Goal: Transaction & Acquisition: Purchase product/service

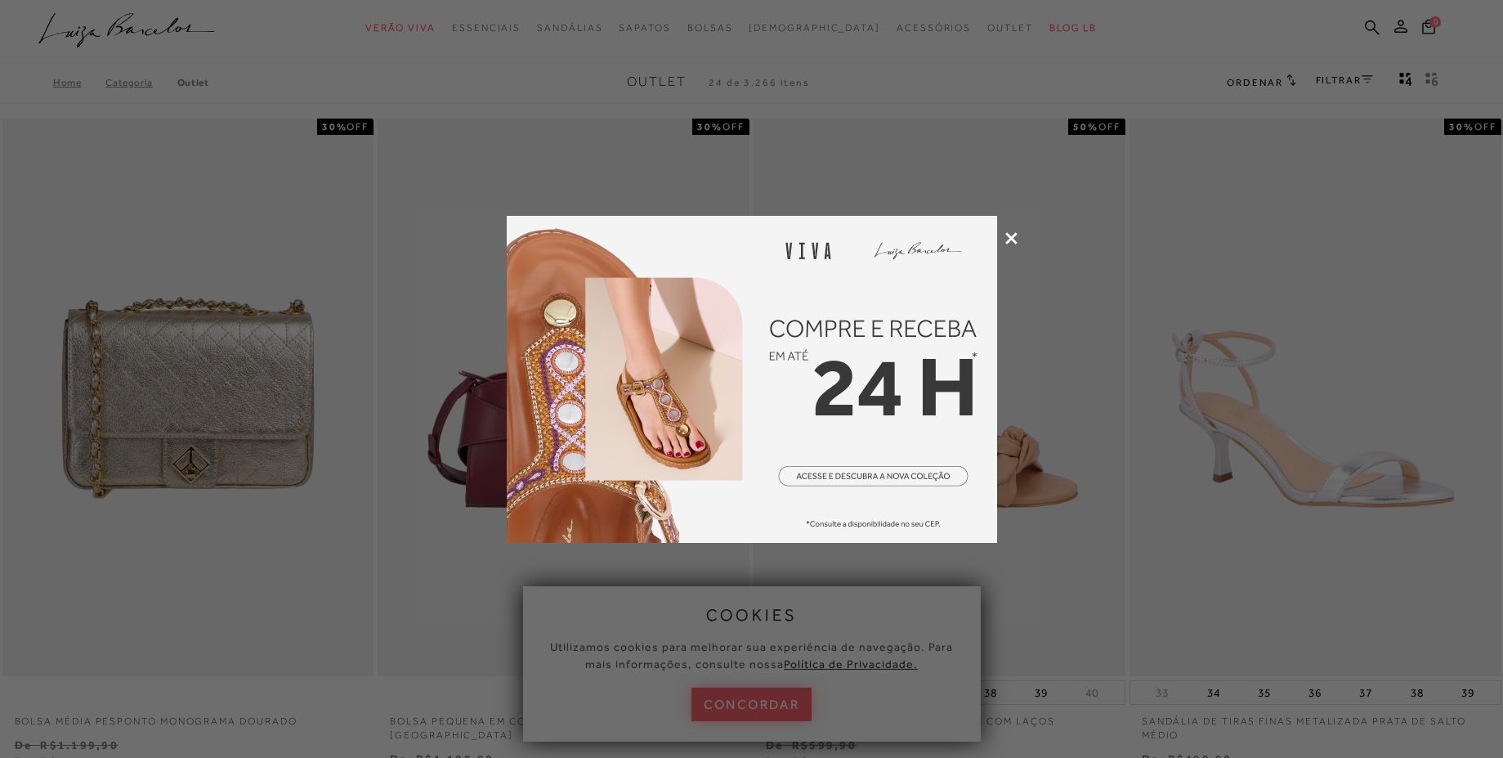
click at [1004, 233] on div at bounding box center [751, 379] width 1503 height 758
click at [1008, 238] on icon at bounding box center [1012, 238] width 12 height 12
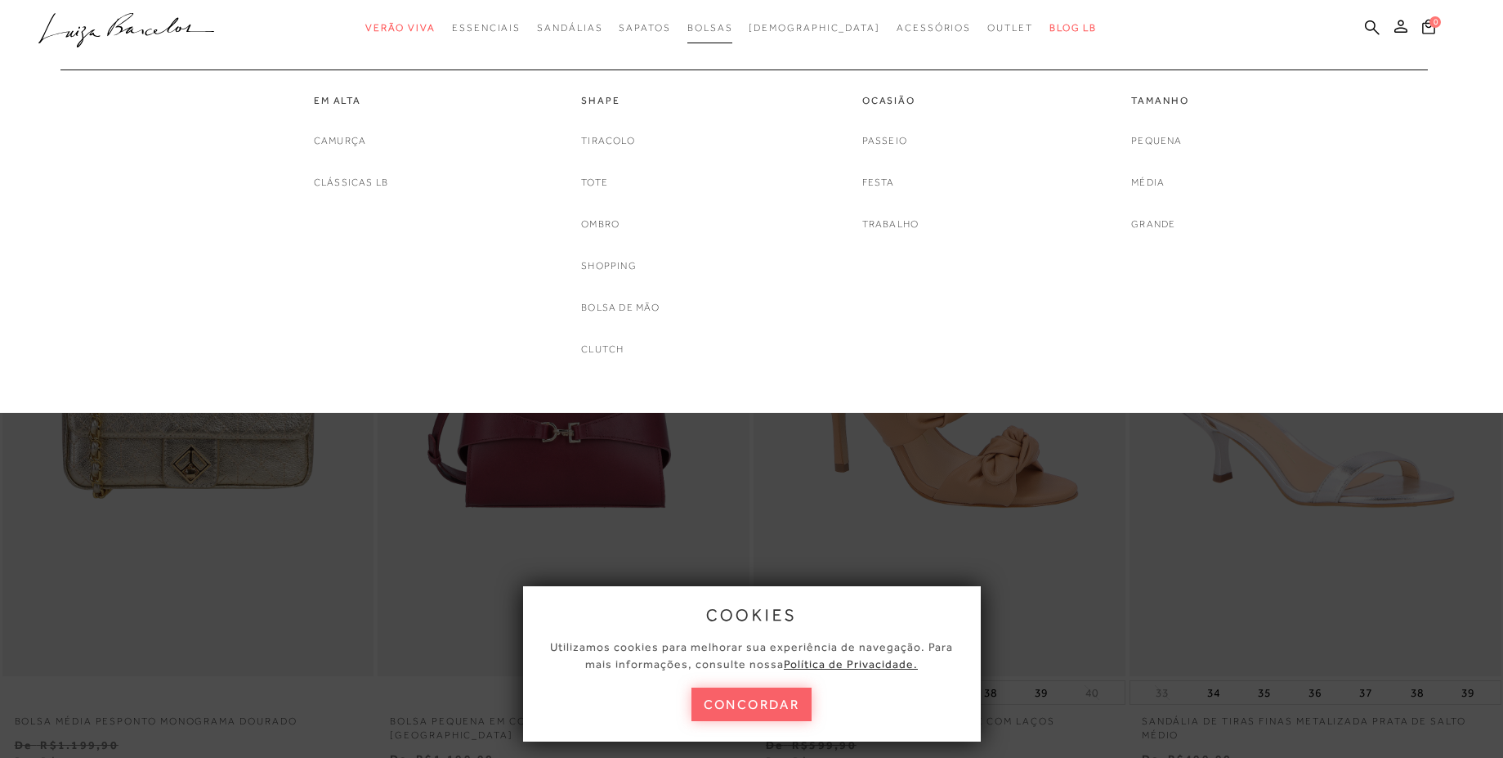
click at [733, 33] on span "Bolsas" at bounding box center [711, 27] width 46 height 11
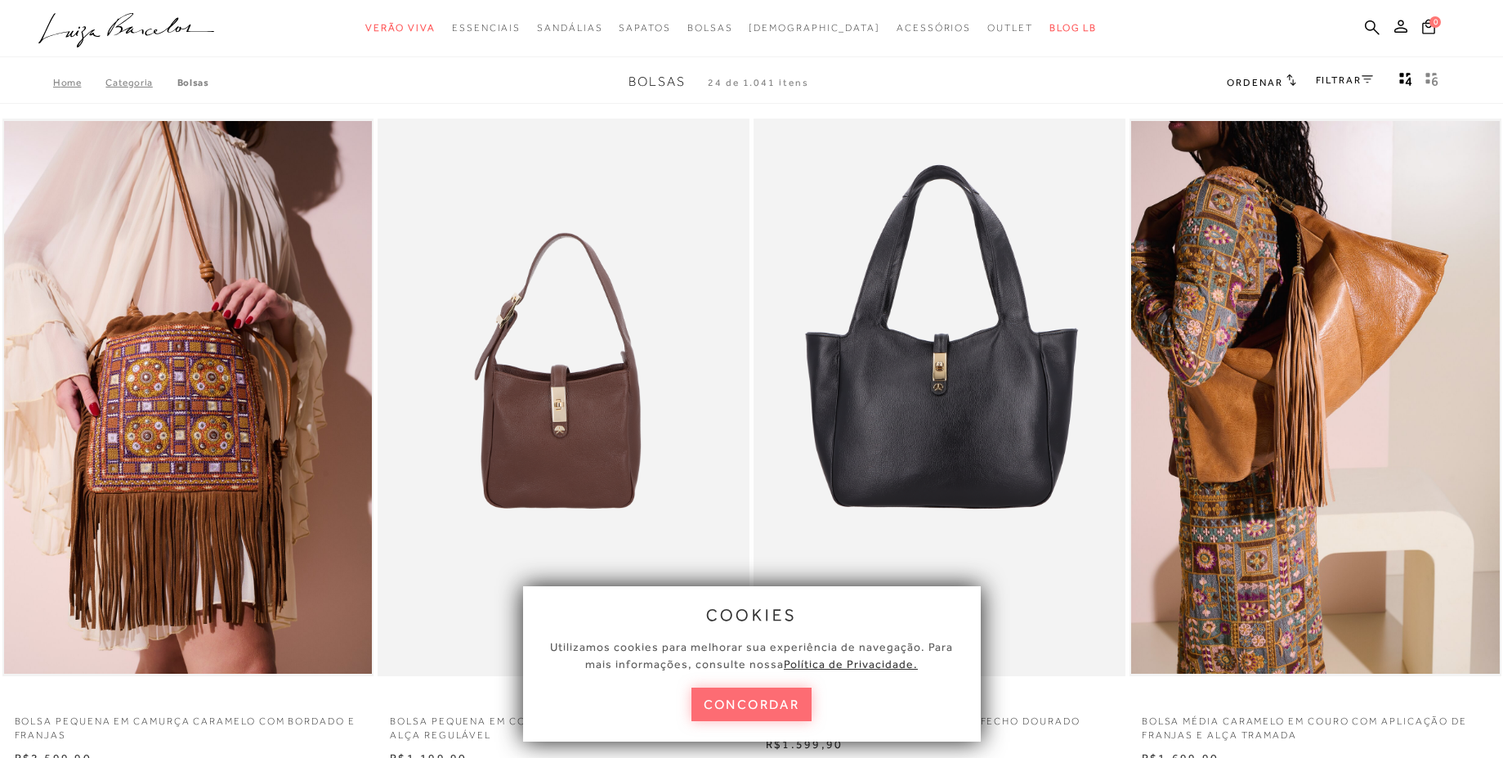
click at [797, 702] on button "concordar" at bounding box center [752, 705] width 121 height 34
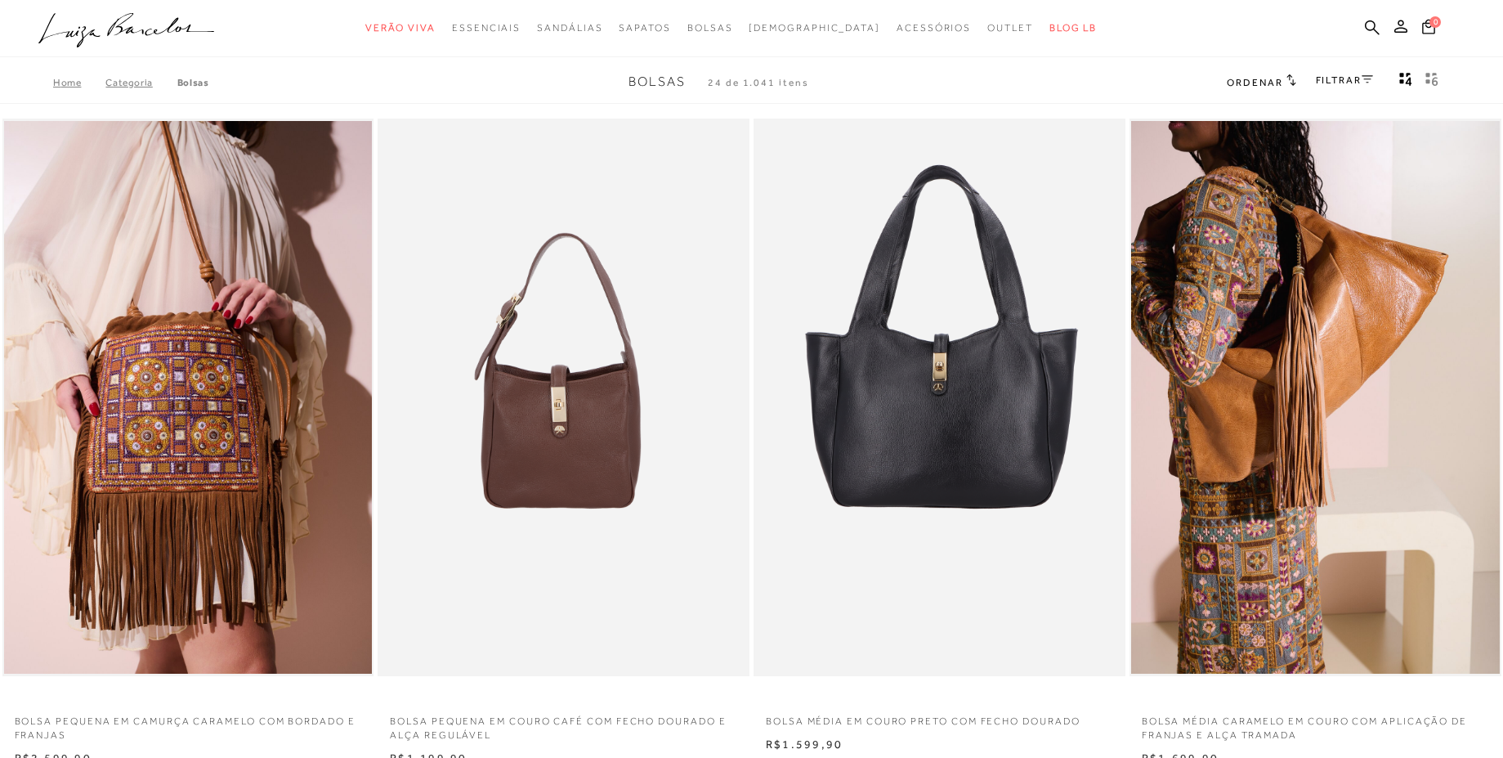
click at [1275, 74] on h2 "Ordenar" at bounding box center [1261, 82] width 69 height 16
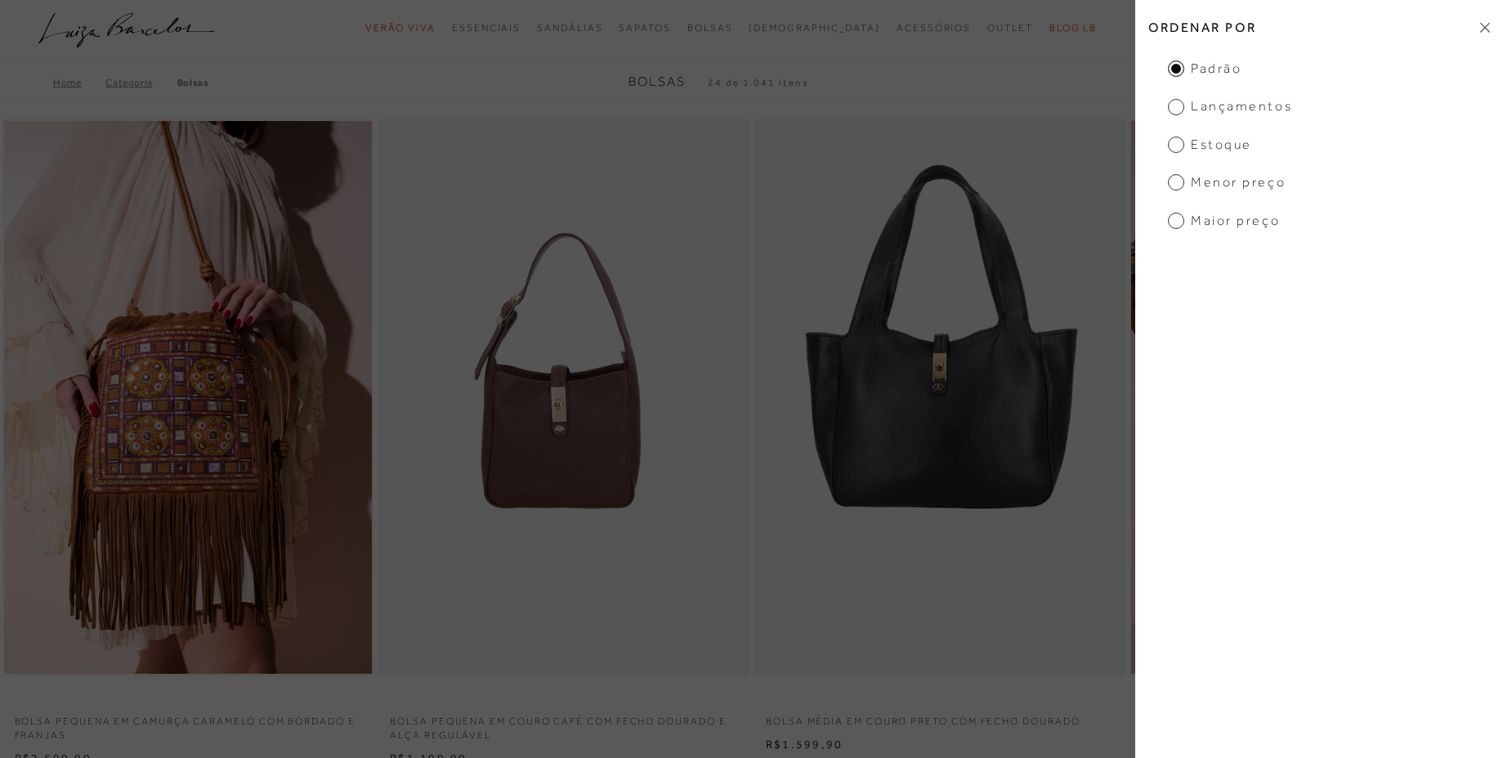
click at [1102, 78] on div "Home Categoria Bolsas Bolsas 24 de 1.041 itens Ordenar Ordenar por Padrão Lança…" at bounding box center [751, 82] width 1503 height 43
click at [1098, 88] on div "Home Categoria Bolsas Bolsas 24 de 1.041 itens Ordenar Ordenar por Padrão Lança…" at bounding box center [751, 82] width 1503 height 43
click at [1494, 25] on h2 "Ordenar por" at bounding box center [1320, 27] width 368 height 38
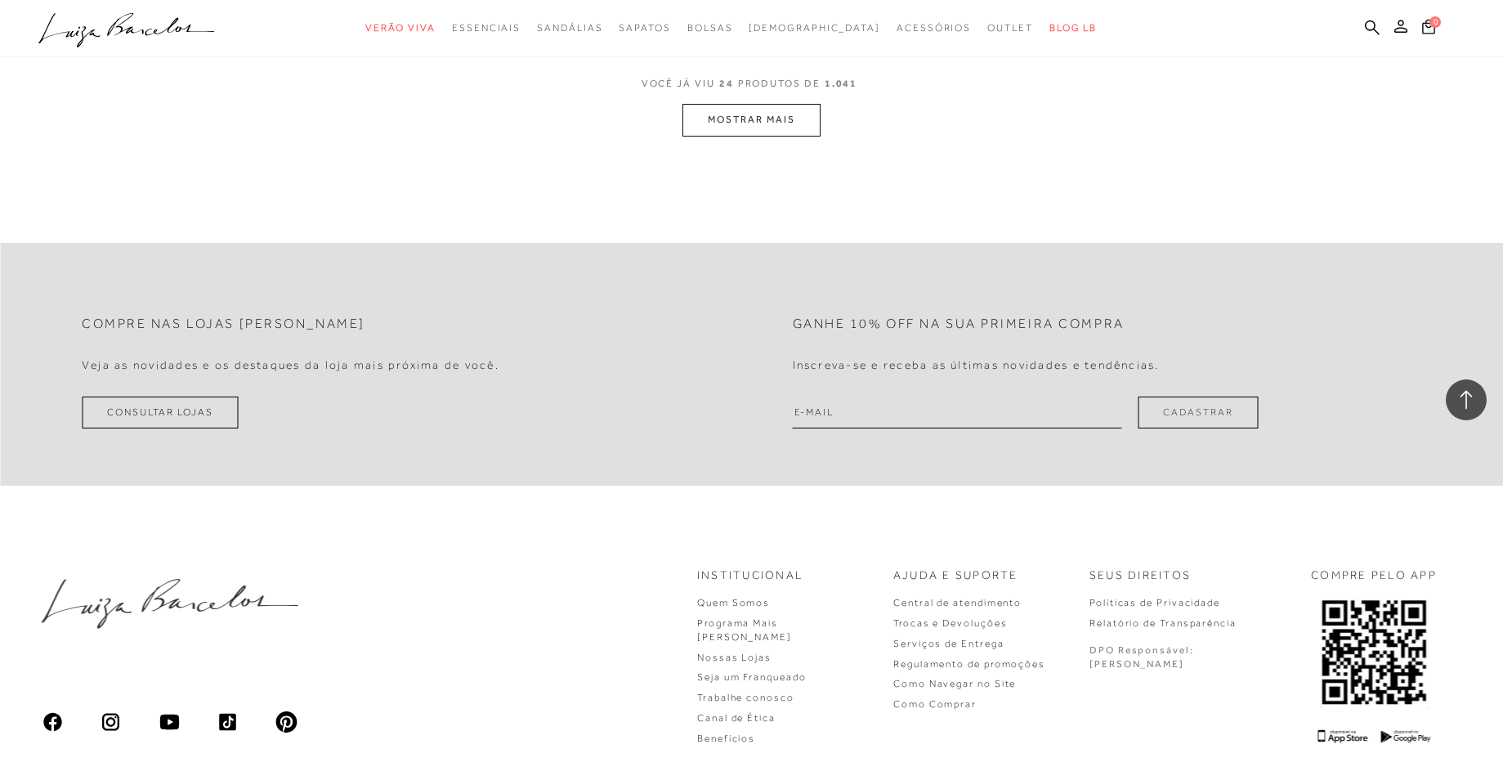
scroll to position [4120, 0]
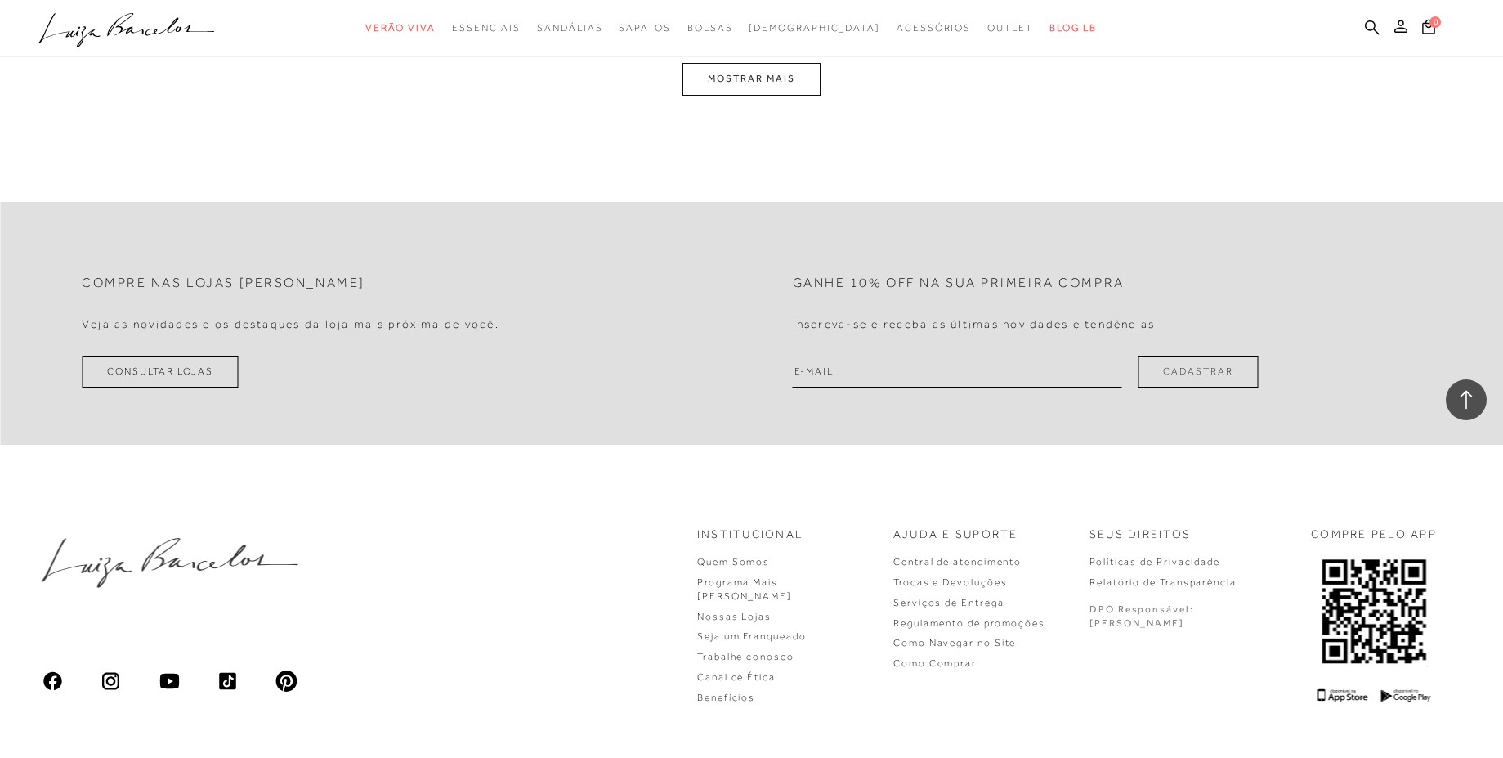
click at [760, 86] on button "MOSTRAR MAIS" at bounding box center [751, 79] width 137 height 32
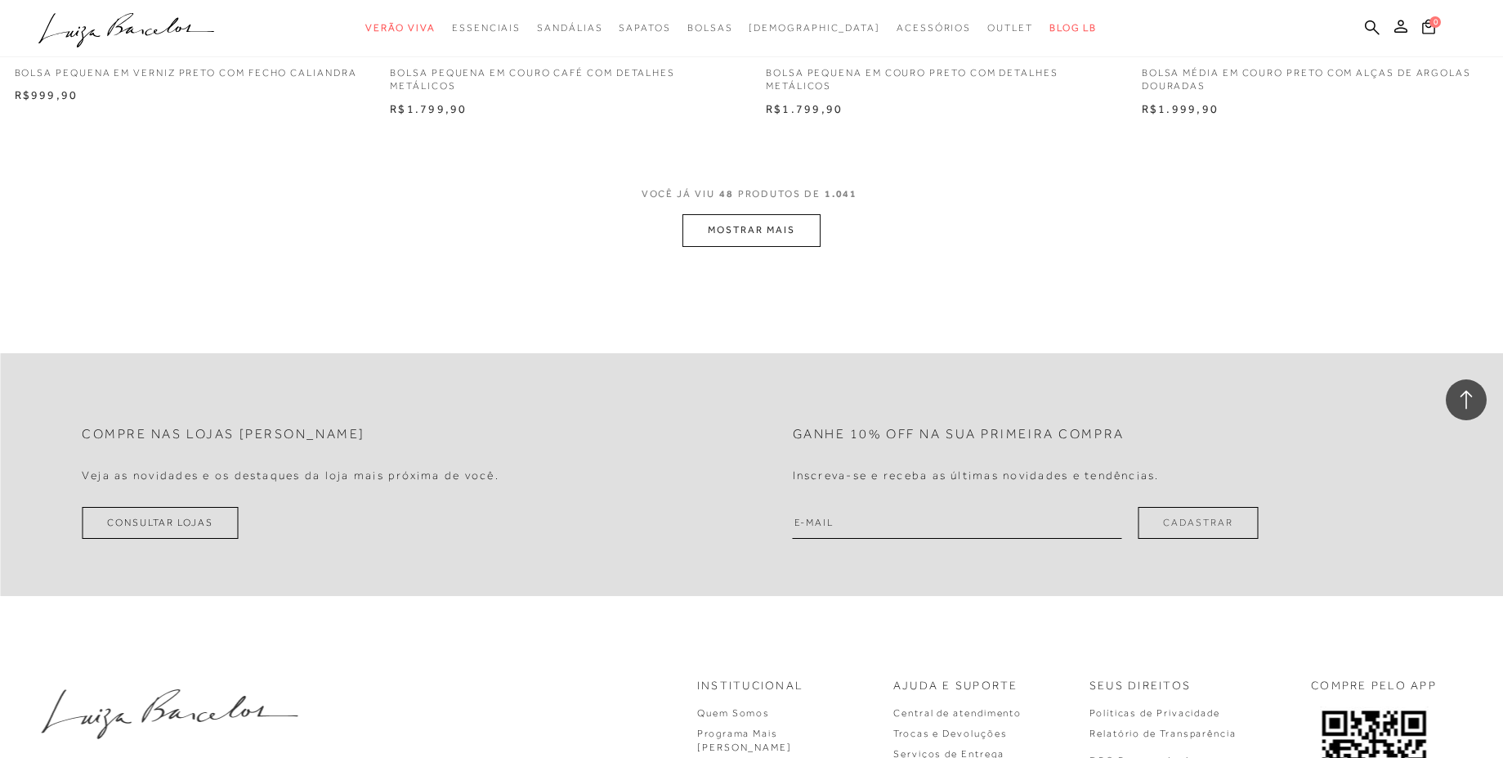
scroll to position [8044, 0]
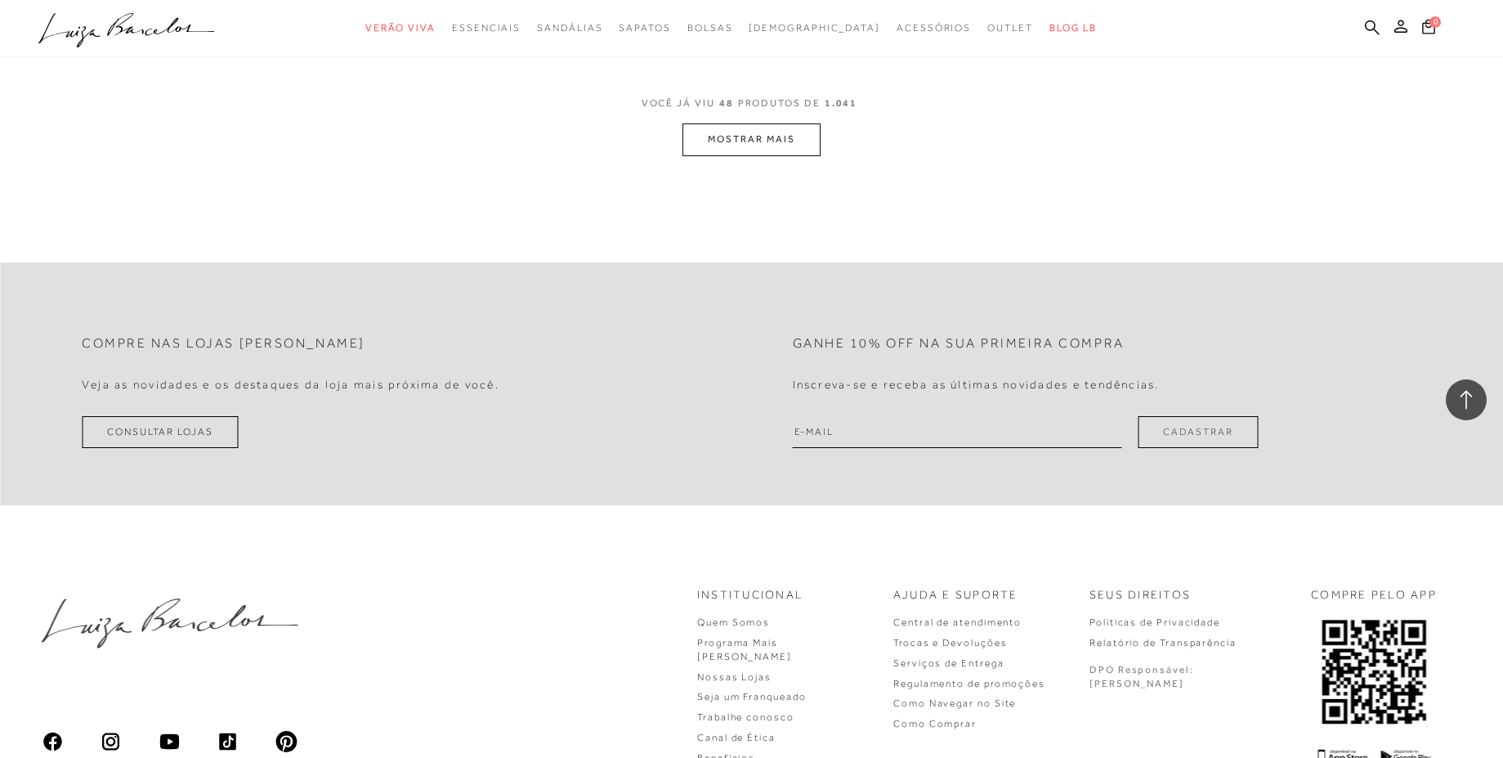
click at [811, 142] on button "MOSTRAR MAIS" at bounding box center [751, 139] width 137 height 32
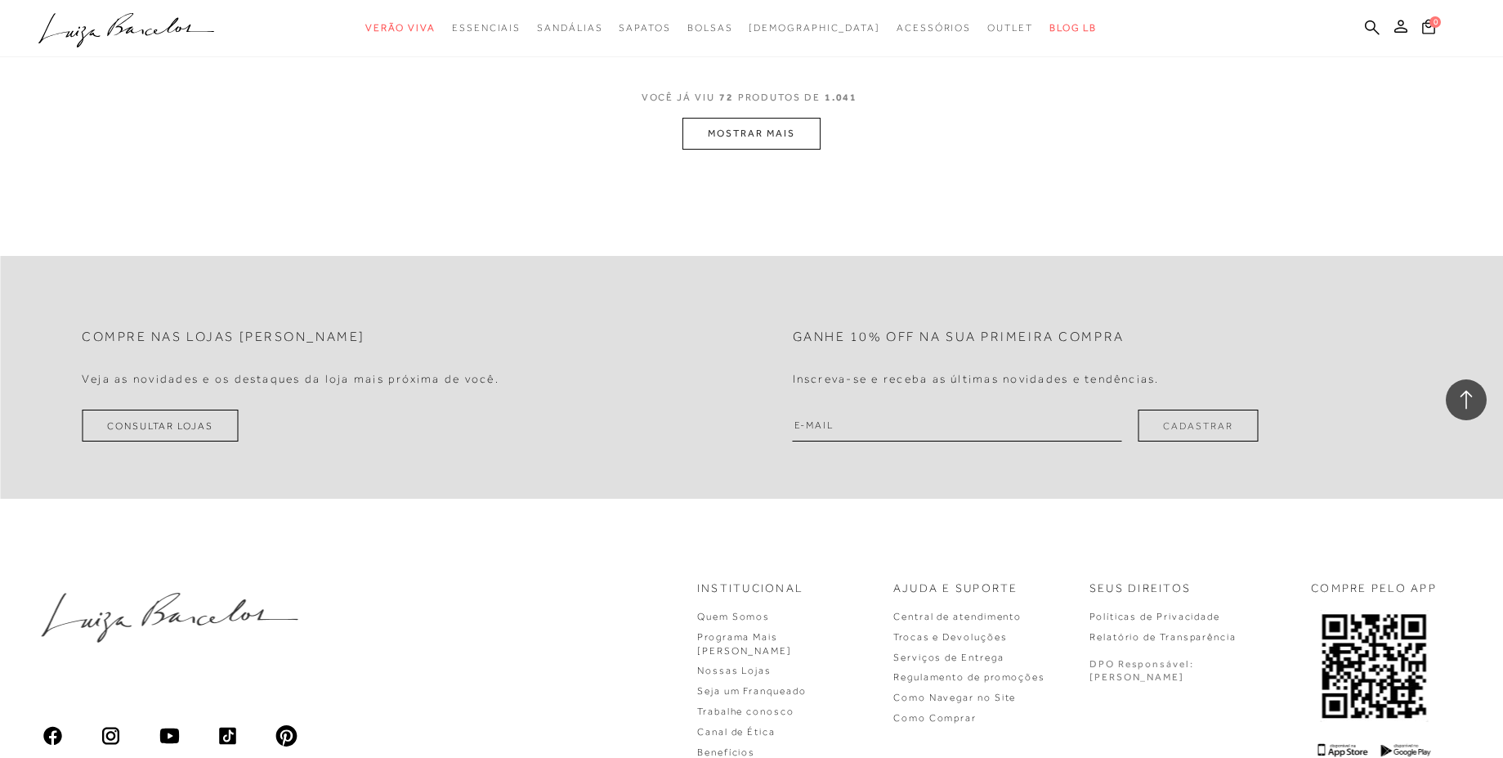
scroll to position [12067, 0]
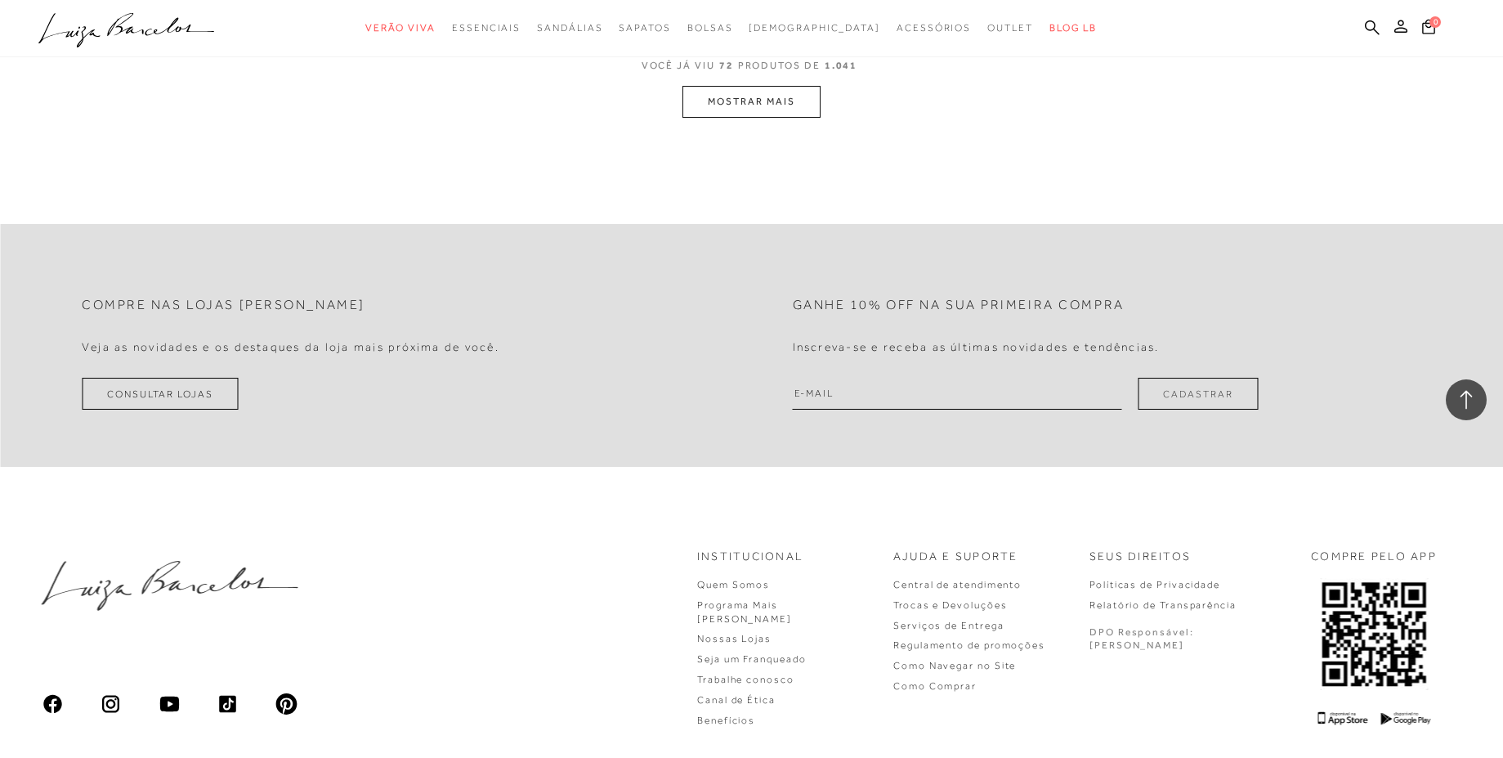
click at [807, 112] on button "MOSTRAR MAIS" at bounding box center [751, 102] width 137 height 32
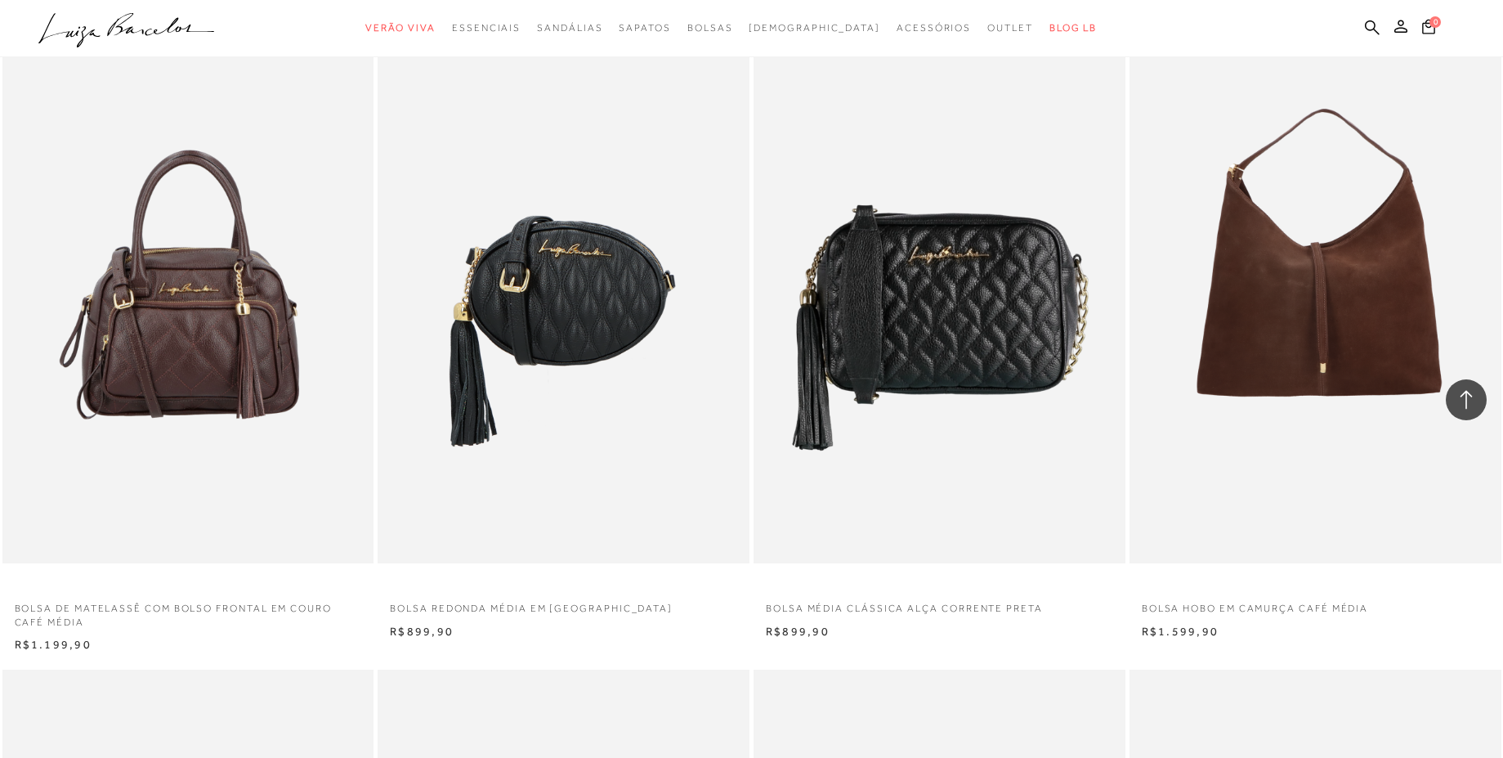
scroll to position [16051, 0]
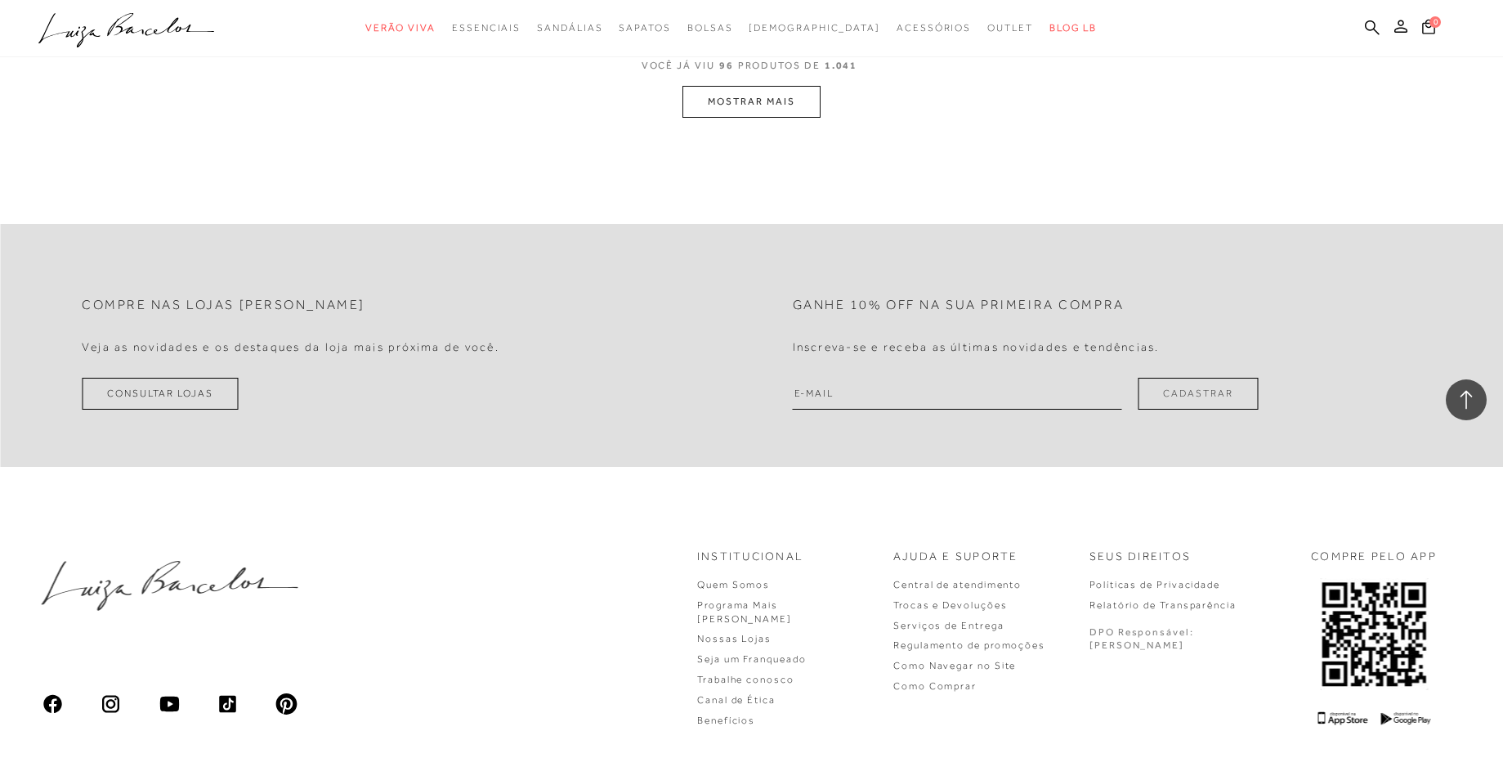
click at [918, 193] on div "Compre nas lojas Luiza Barcelos Veja as novidades e os destaques da loja mais p…" at bounding box center [751, 509] width 1503 height 652
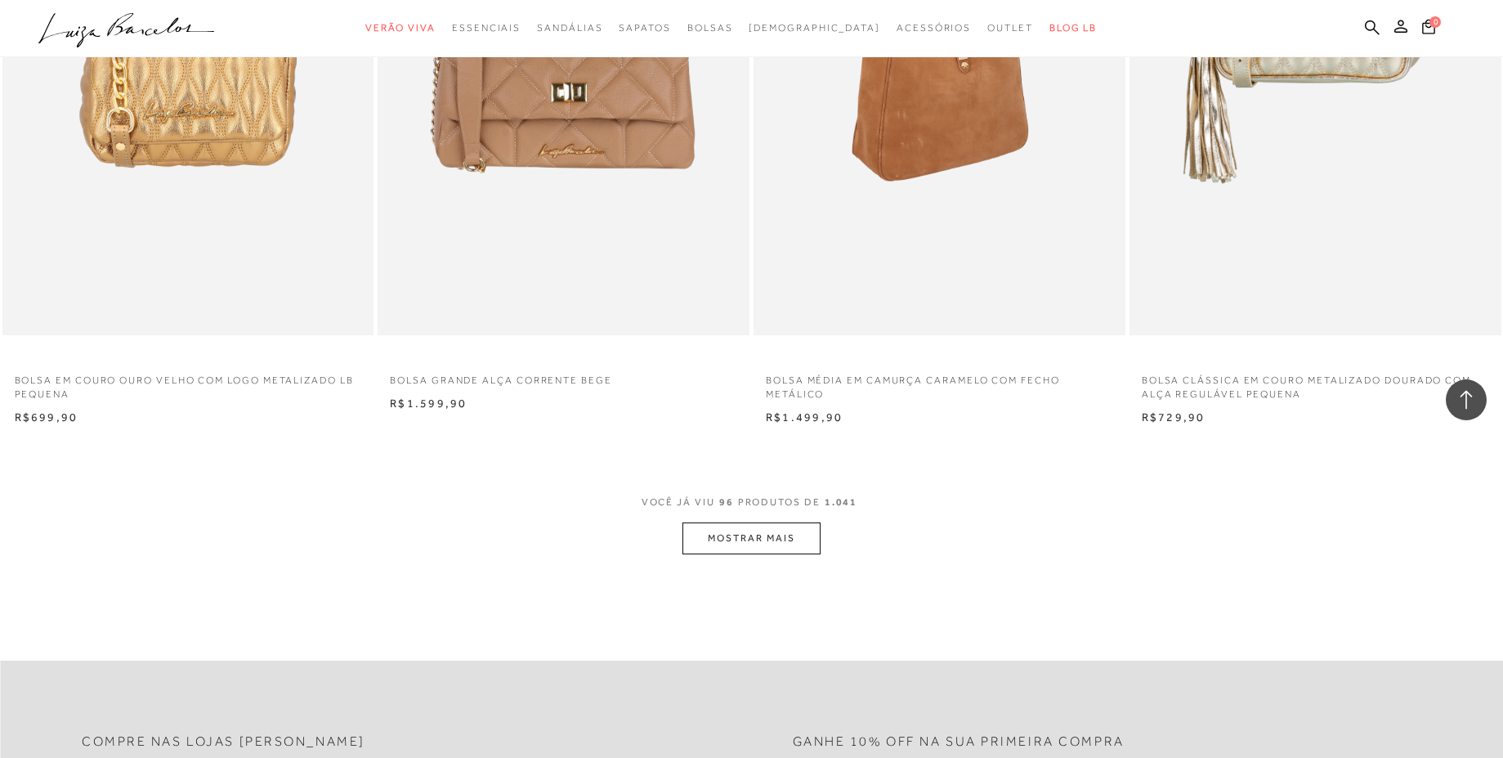
scroll to position [15561, 0]
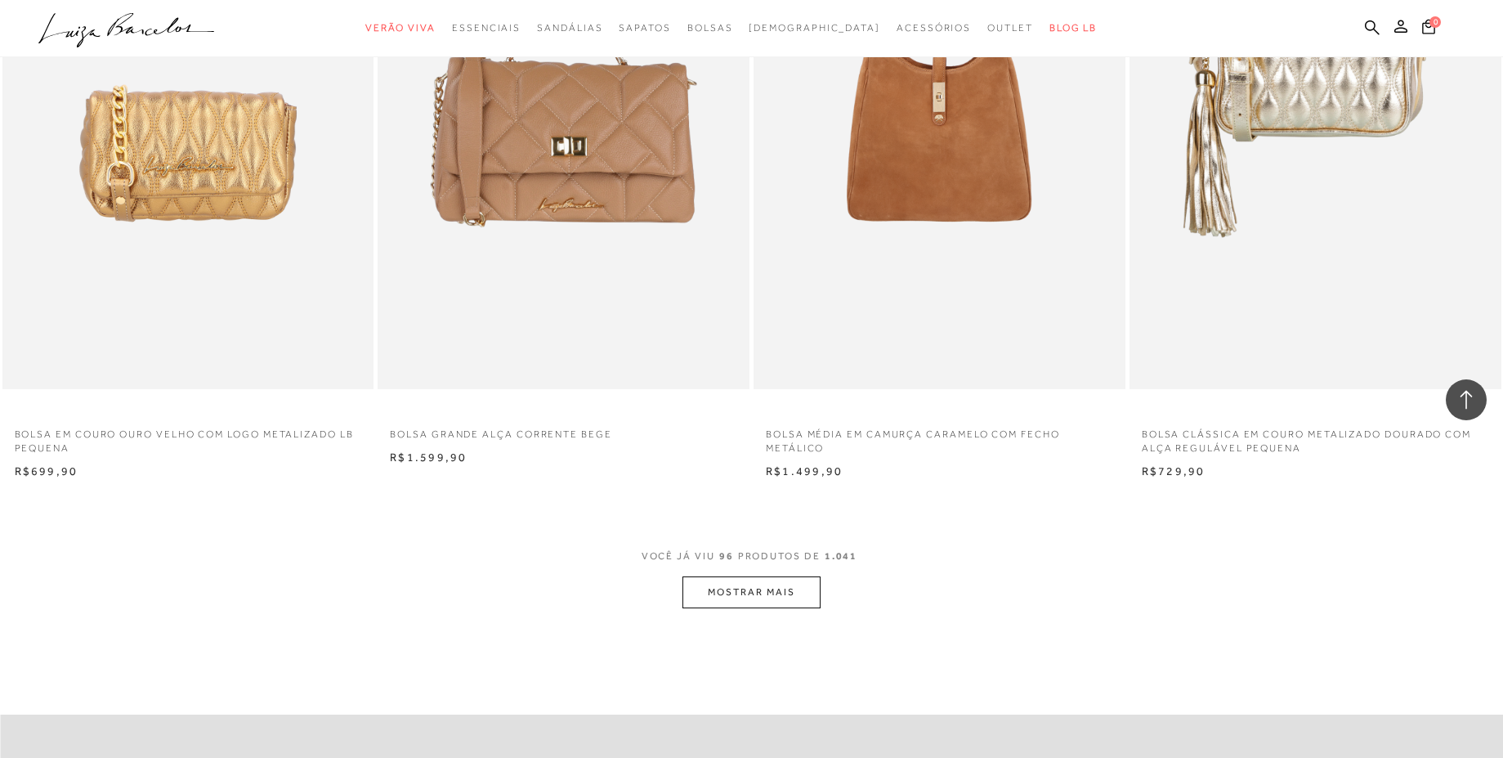
click at [800, 602] on button "MOSTRAR MAIS" at bounding box center [751, 592] width 137 height 32
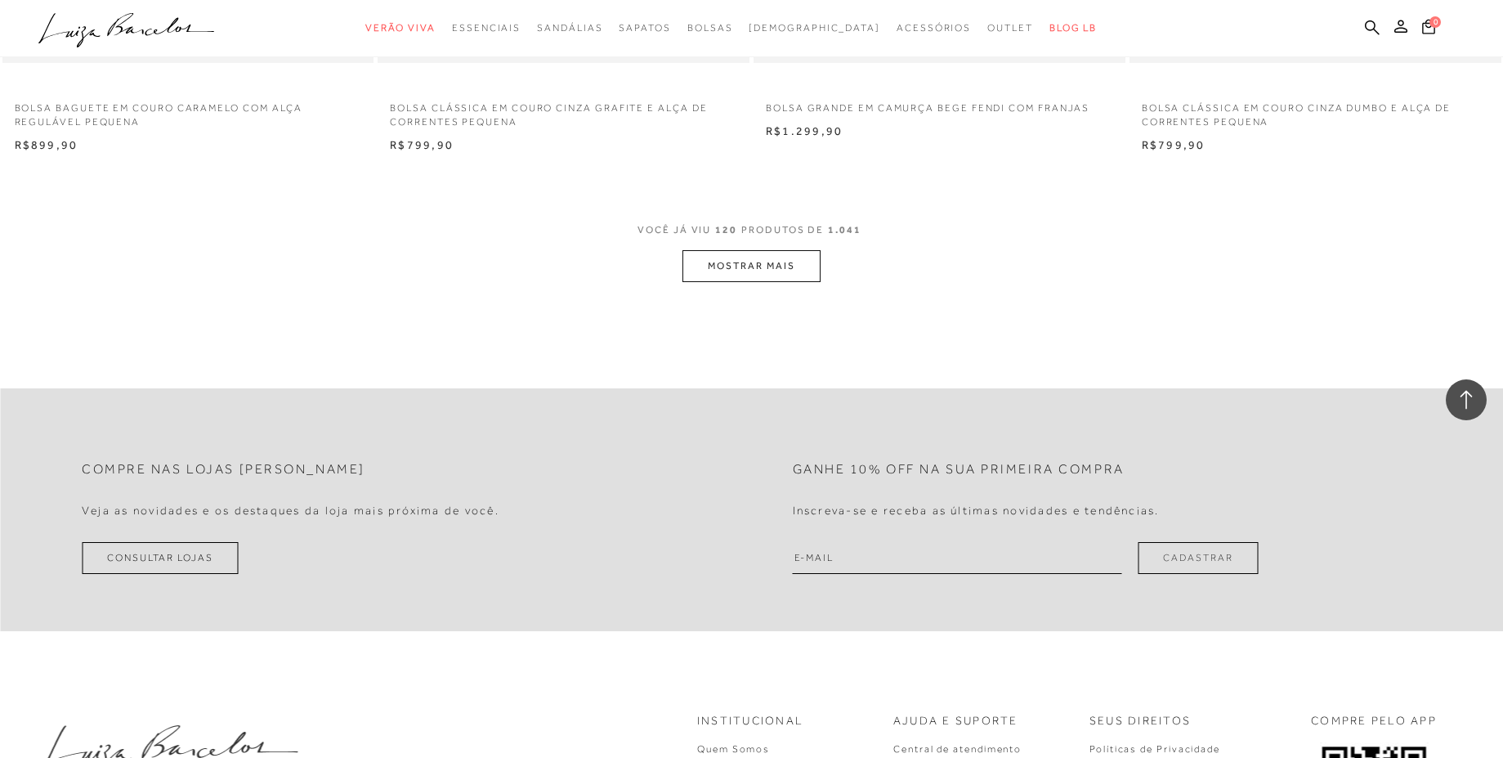
scroll to position [19975, 0]
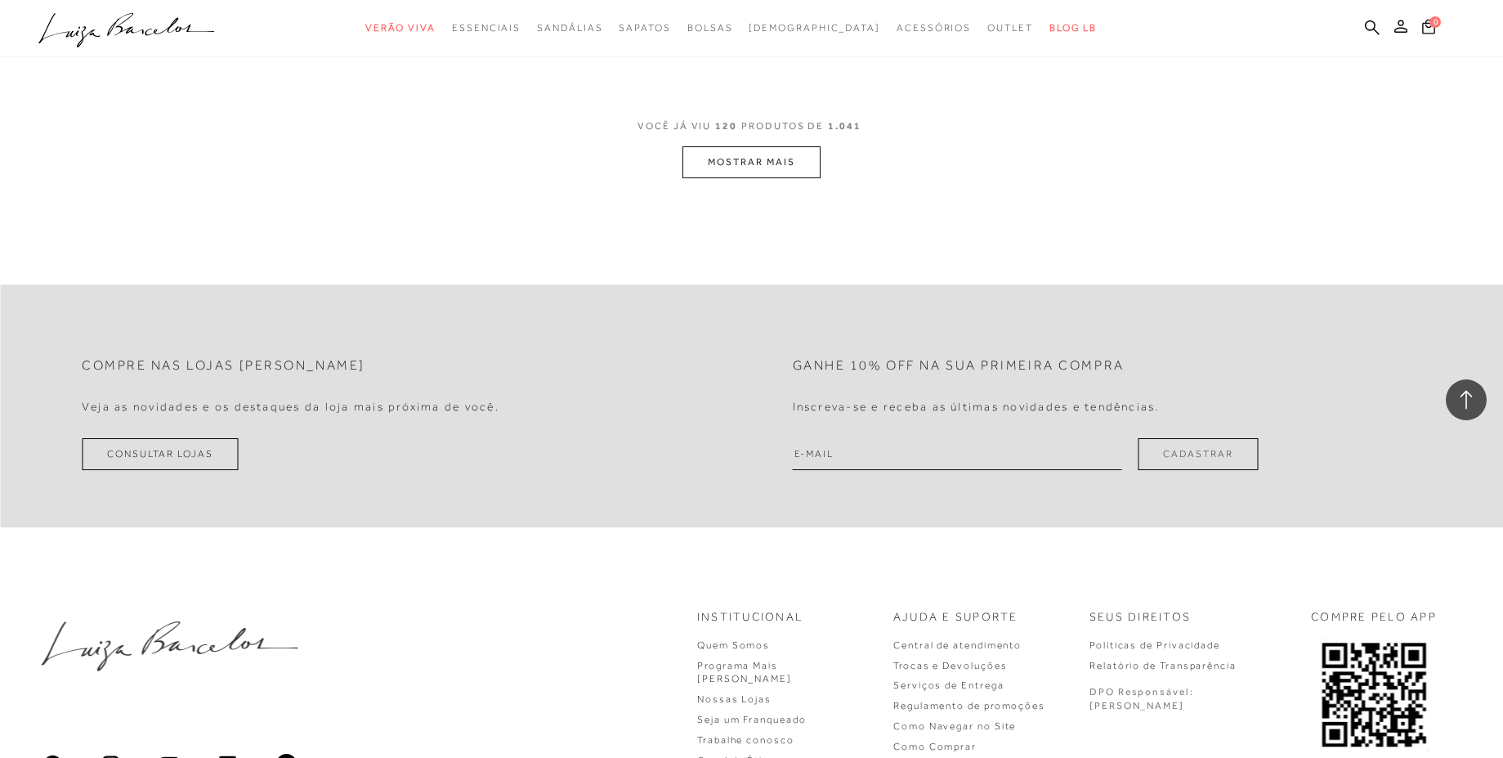
click at [750, 134] on span "VOCÊ JÁ VIU 120 PRODUTOS DE 1.041" at bounding box center [752, 131] width 228 height 29
click at [753, 157] on button "MOSTRAR MAIS" at bounding box center [751, 162] width 137 height 32
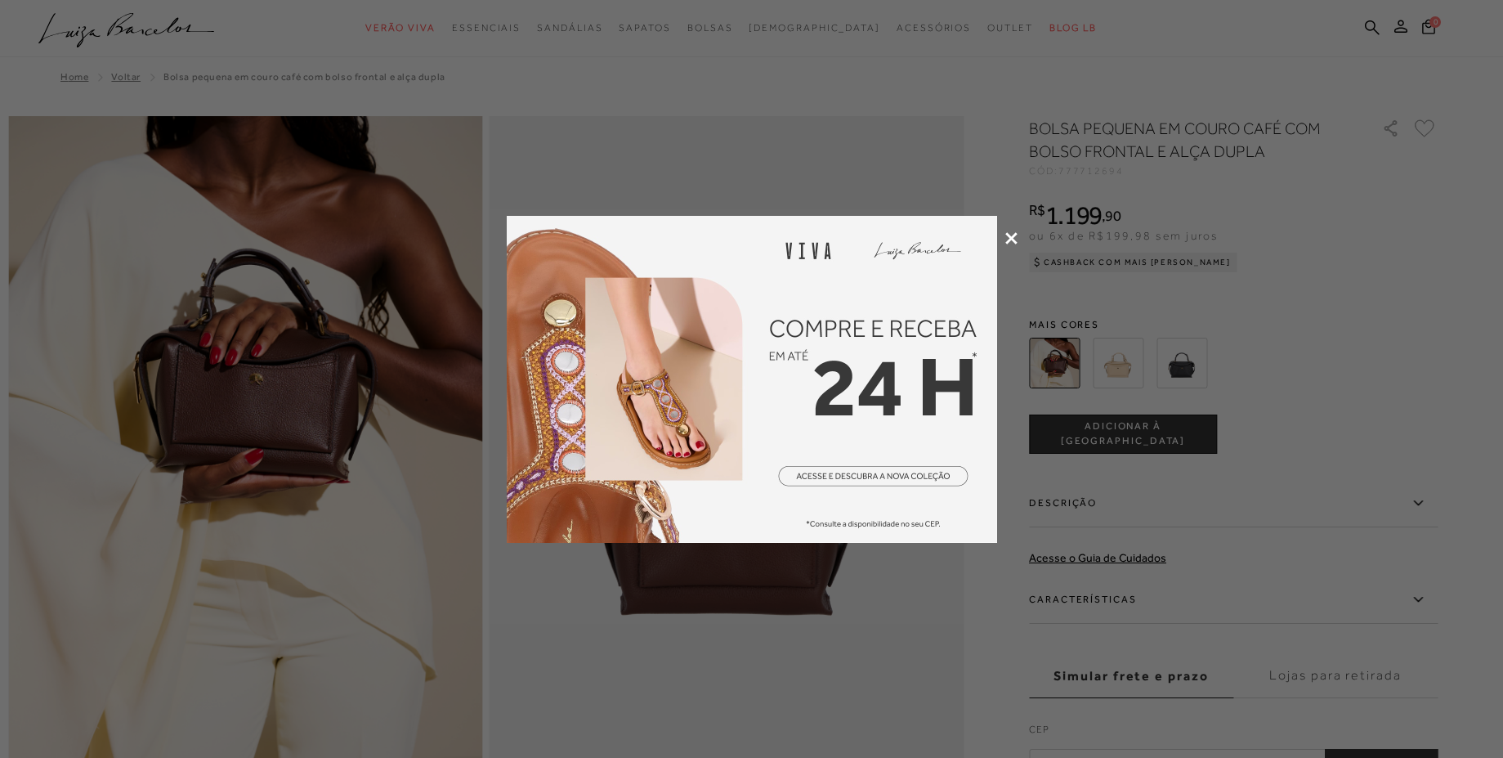
click at [998, 240] on div at bounding box center [751, 379] width 1503 height 758
click at [1004, 237] on div at bounding box center [751, 379] width 1503 height 758
click at [1009, 234] on icon at bounding box center [1012, 238] width 12 height 12
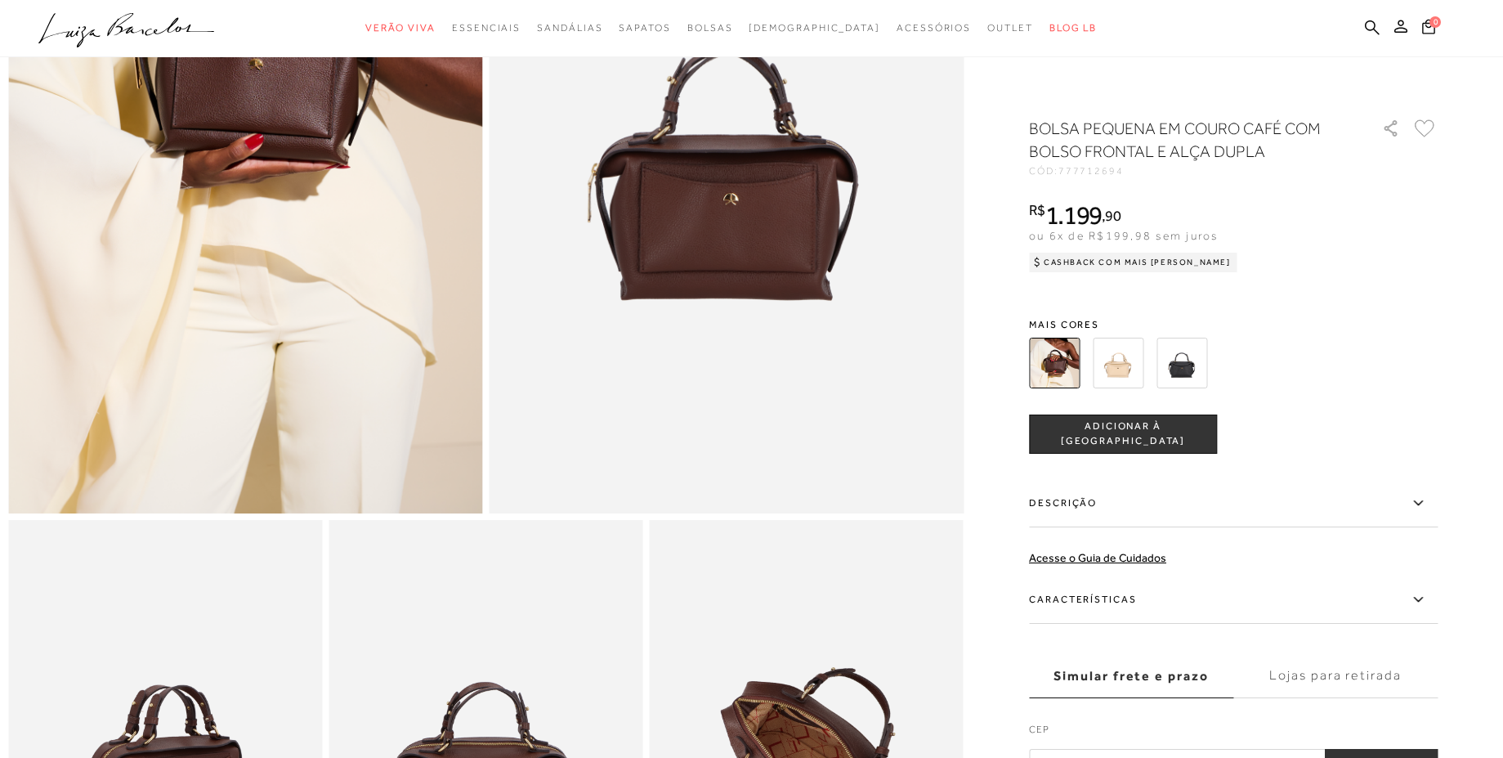
scroll to position [196, 0]
